Goal: Book appointment/travel/reservation

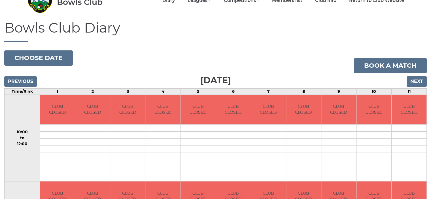
scroll to position [37, 0]
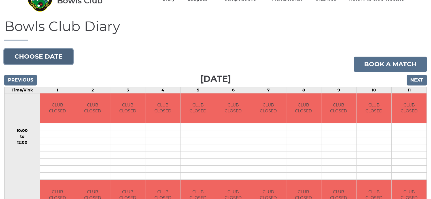
click at [48, 56] on button "Choose date" at bounding box center [38, 56] width 69 height 15
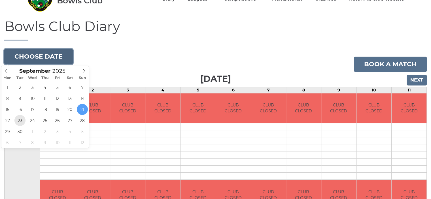
type input "[DATE]"
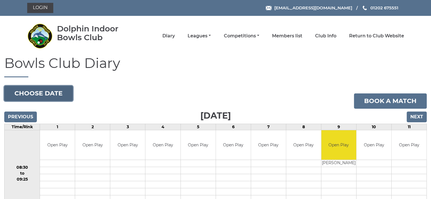
click at [48, 94] on button "Choose date" at bounding box center [38, 93] width 69 height 15
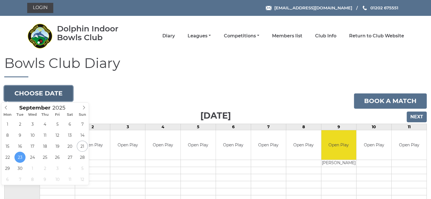
type input "2025-09-30"
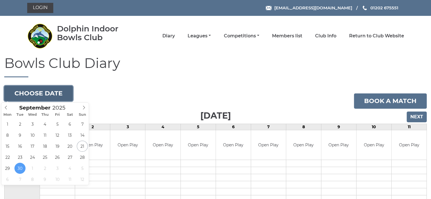
click at [31, 91] on button "Choose date" at bounding box center [38, 93] width 69 height 15
type input "[DATE]"
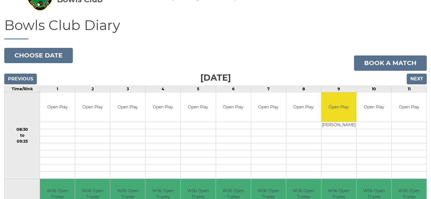
scroll to position [22, 0]
